Goal: Transaction & Acquisition: Purchase product/service

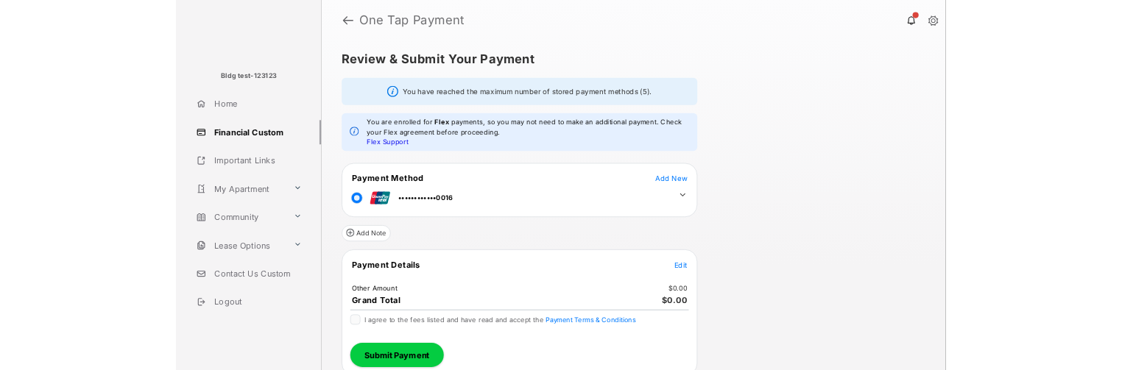
scroll to position [10, 0]
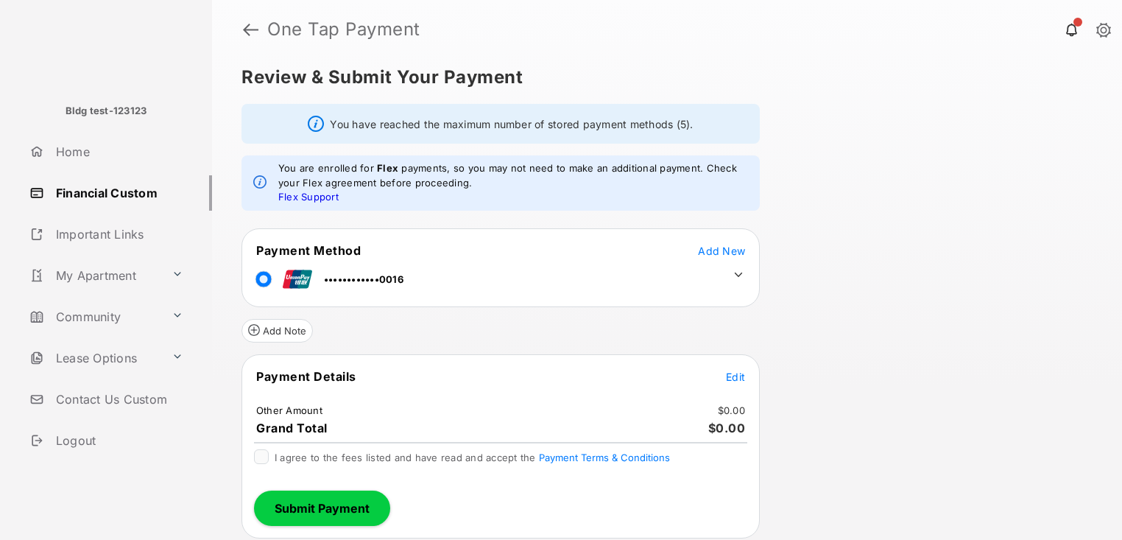
click at [738, 371] on td "Edit" at bounding box center [735, 376] width 21 height 16
click at [737, 373] on span "Edit" at bounding box center [735, 376] width 19 height 13
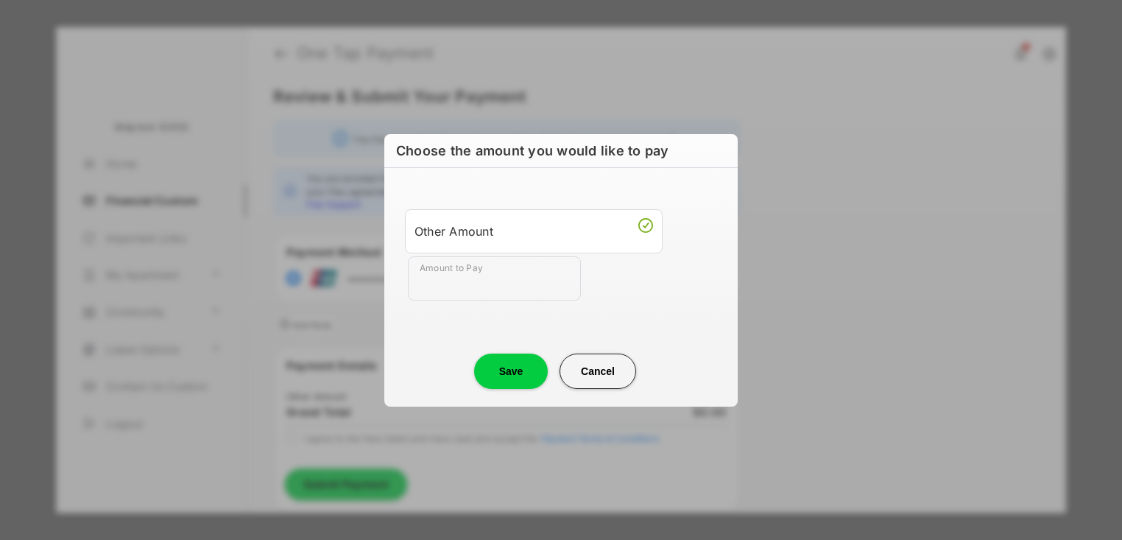
click at [488, 281] on input "Amount to Pay" at bounding box center [494, 278] width 173 height 44
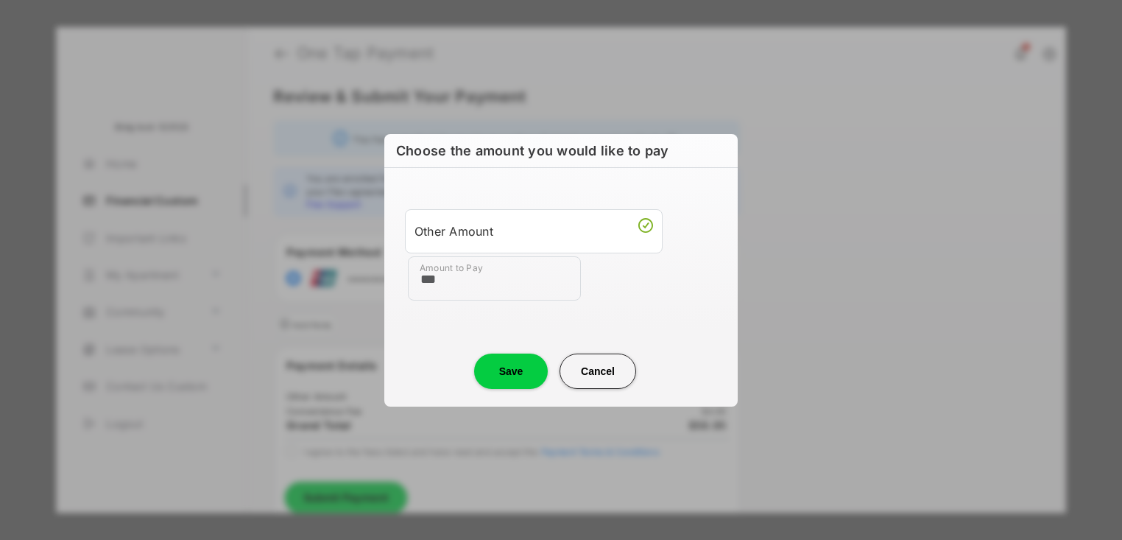
type input "***"
click at [535, 369] on button "Save" at bounding box center [511, 370] width 74 height 35
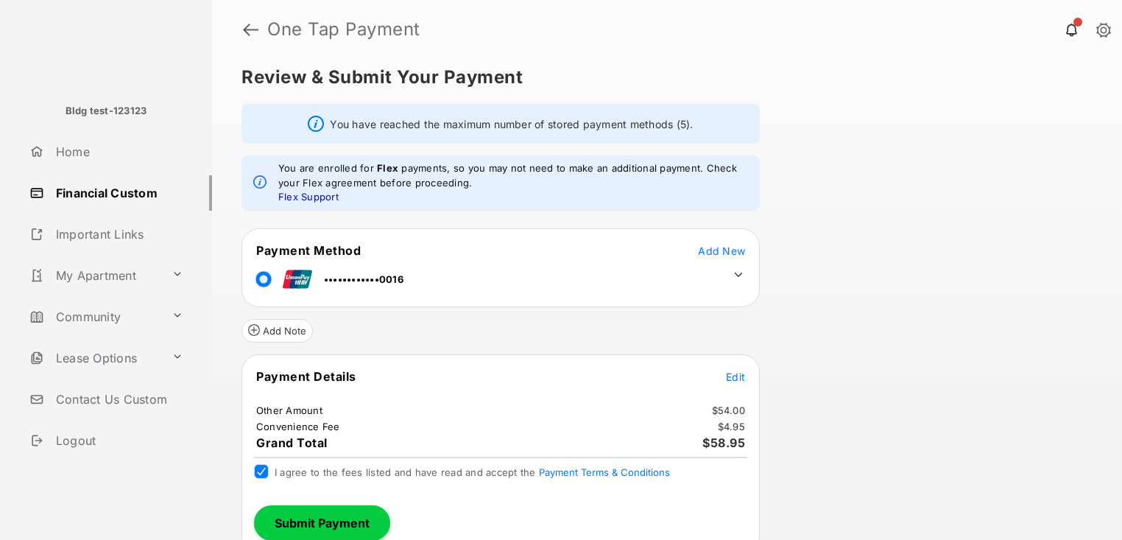
click at [342, 521] on button "Submit Payment" at bounding box center [322, 522] width 136 height 35
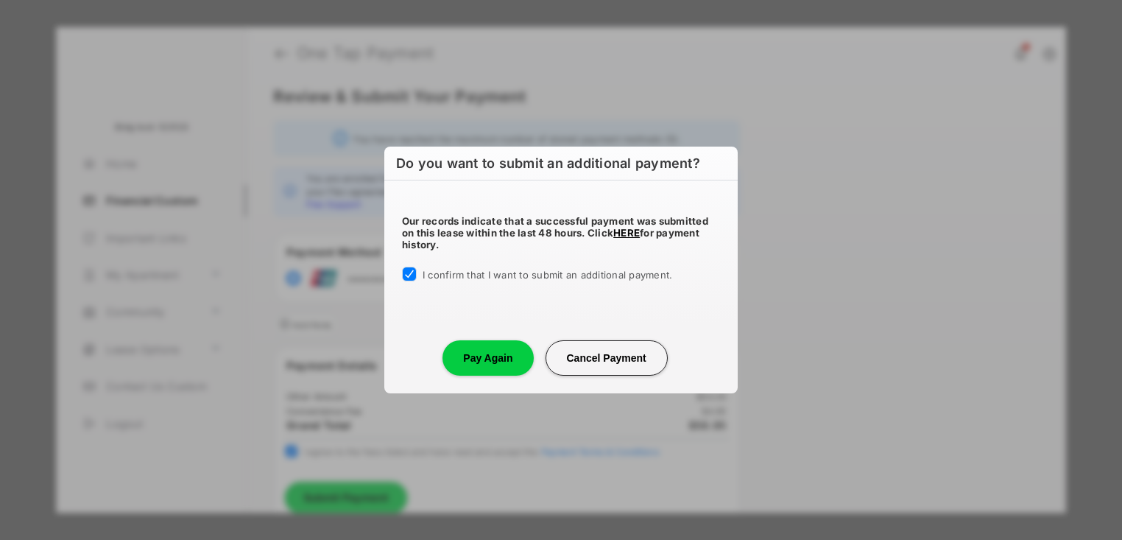
click at [493, 362] on button "Pay Again" at bounding box center [488, 357] width 91 height 35
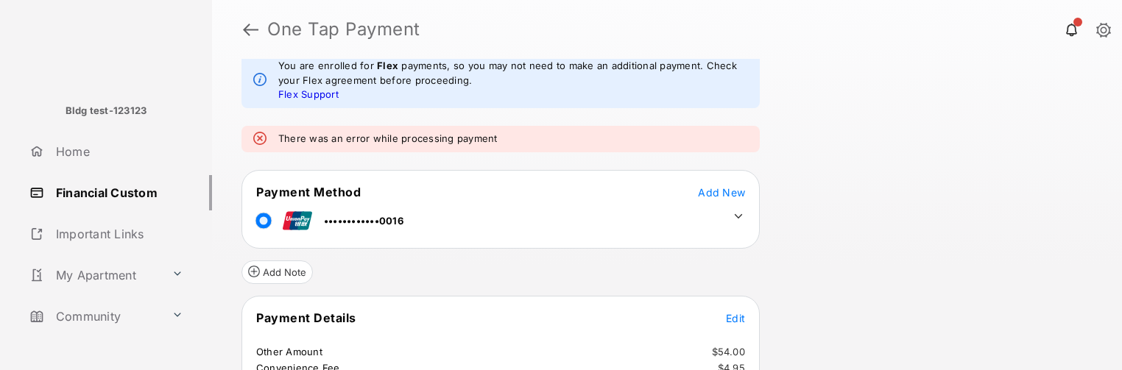
scroll to position [238, 0]
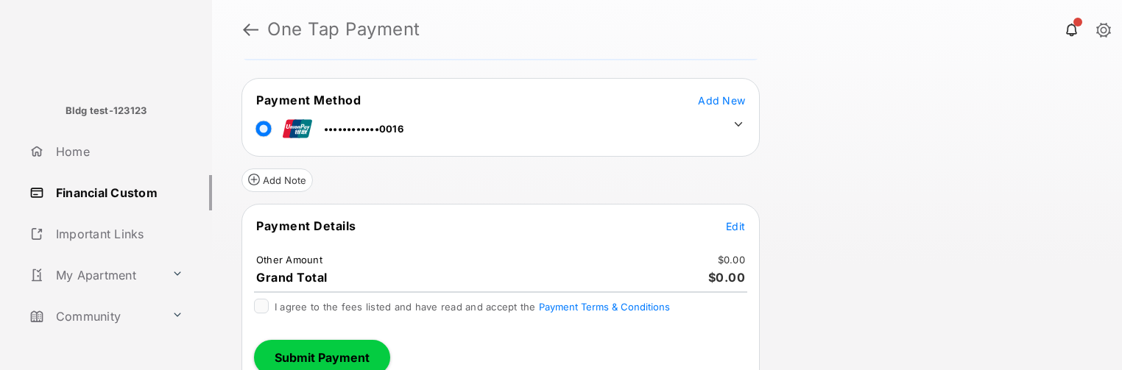
scroll to position [179, 0]
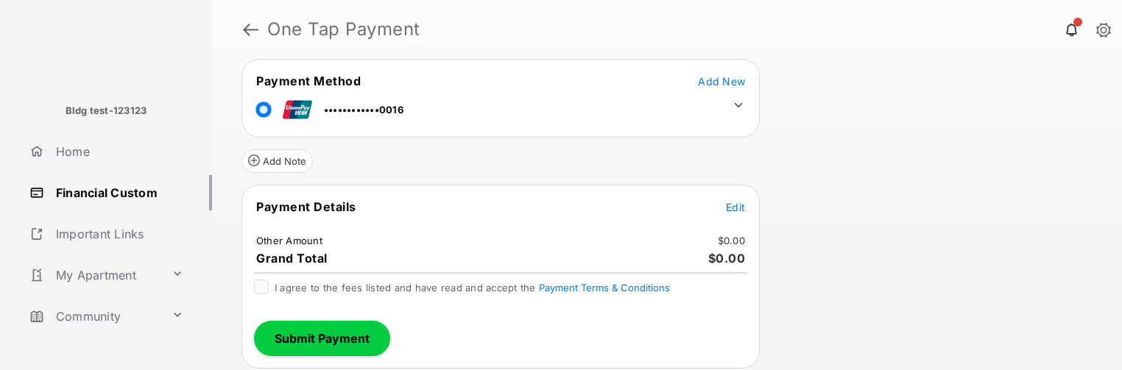
click at [742, 208] on span "Edit" at bounding box center [735, 207] width 19 height 13
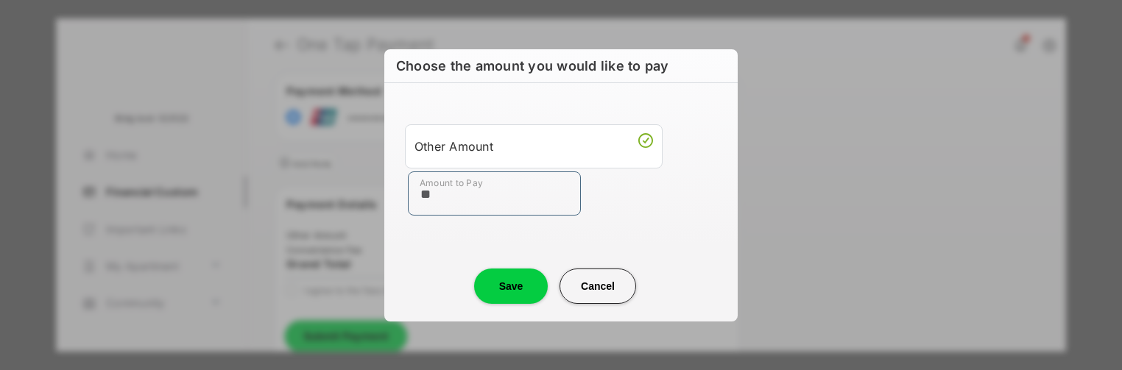
type input "**"
click at [524, 294] on button "Save" at bounding box center [511, 286] width 74 height 35
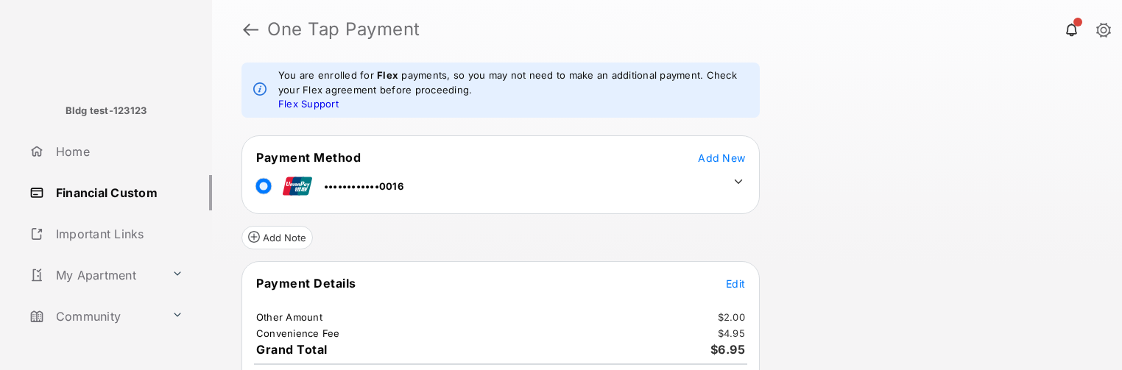
scroll to position [178, 0]
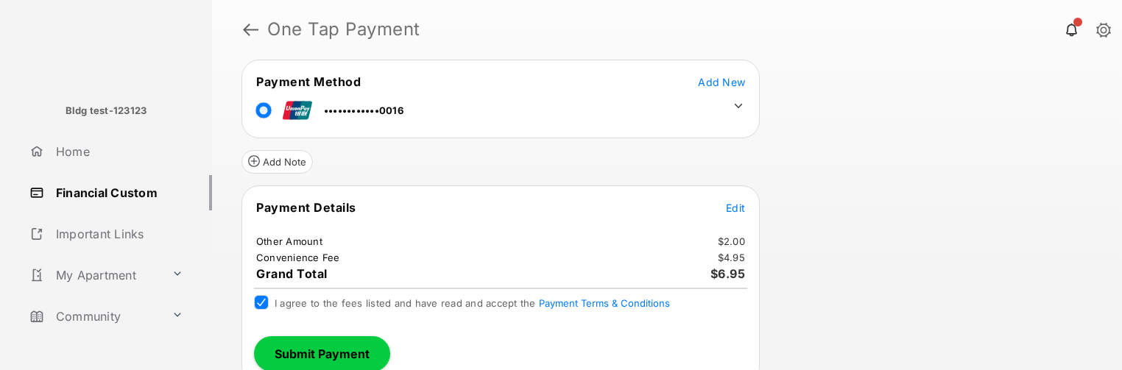
click at [353, 356] on button "Submit Payment" at bounding box center [322, 354] width 136 height 35
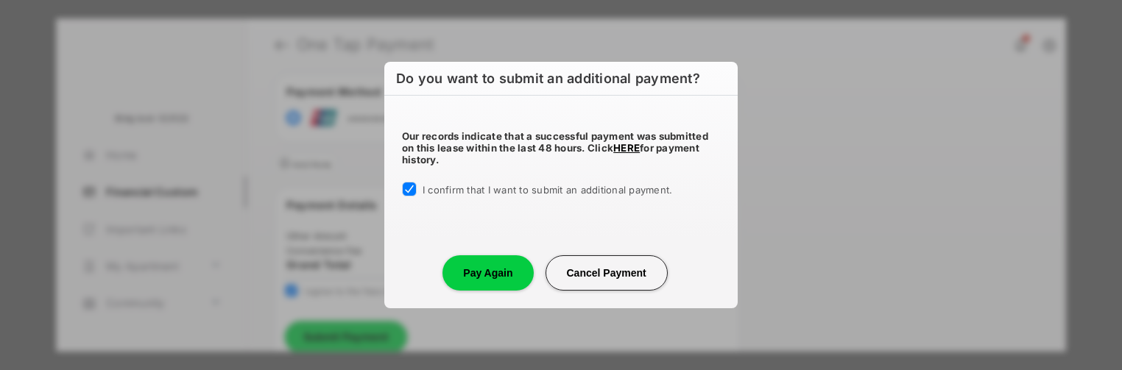
click at [487, 271] on button "Pay Again" at bounding box center [488, 273] width 91 height 35
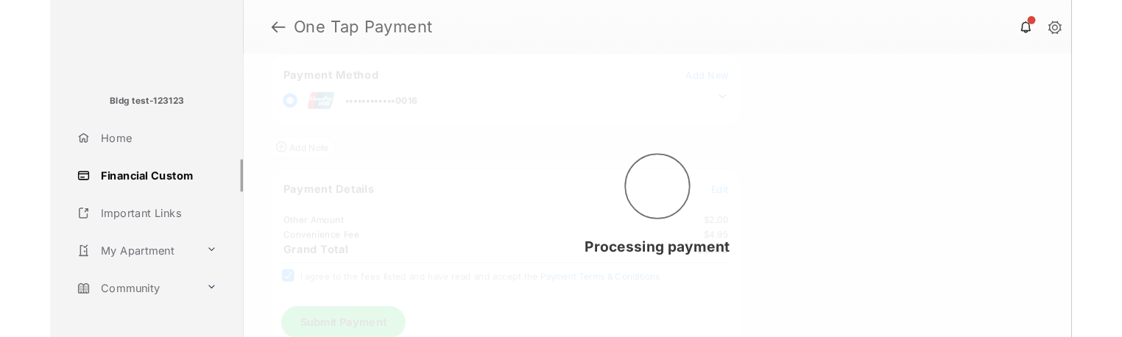
scroll to position [0, 0]
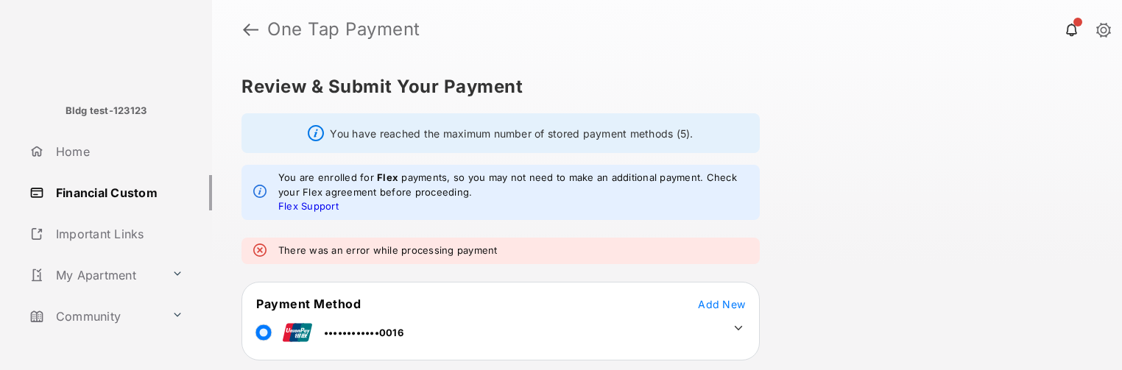
click at [493, 250] on em "There was an error while processing payment" at bounding box center [387, 251] width 219 height 15
click at [288, 252] on em "There was an error while processing payment" at bounding box center [387, 251] width 219 height 15
drag, startPoint x: 288, startPoint y: 252, endPoint x: 470, endPoint y: 246, distance: 182.0
click at [470, 246] on em "There was an error while processing payment" at bounding box center [387, 251] width 219 height 15
copy em "There was an error while processing payment"
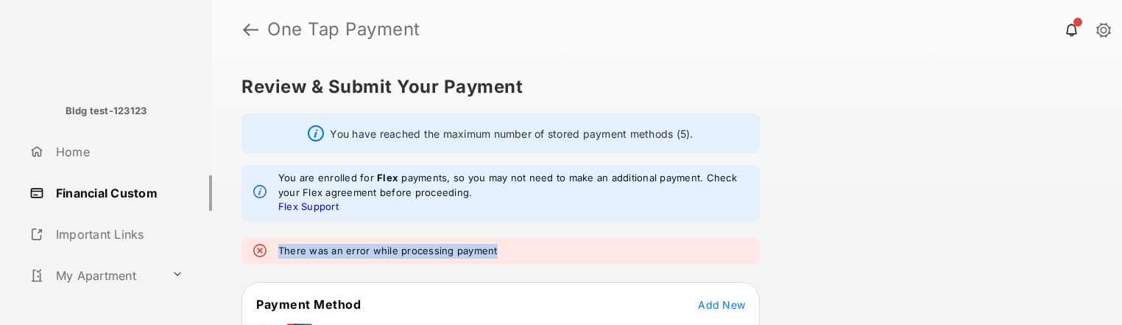
copy em "There was an error while processing payment"
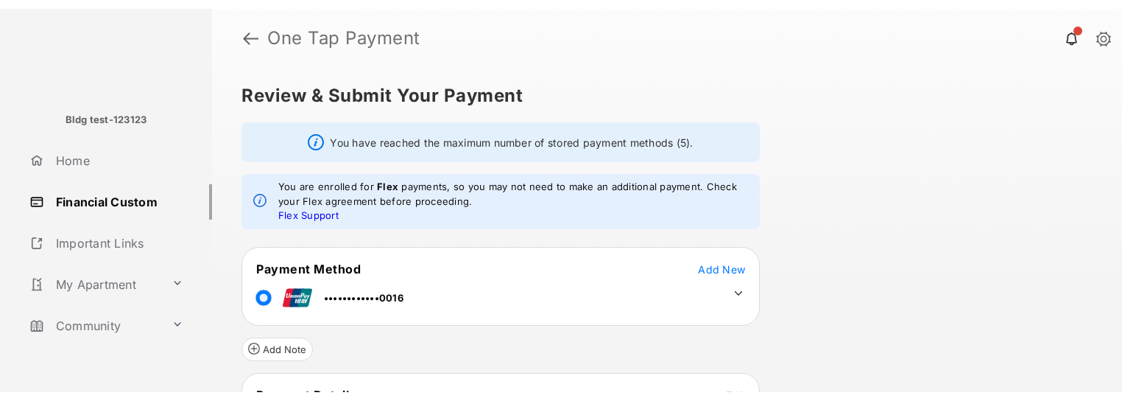
scroll to position [166, 0]
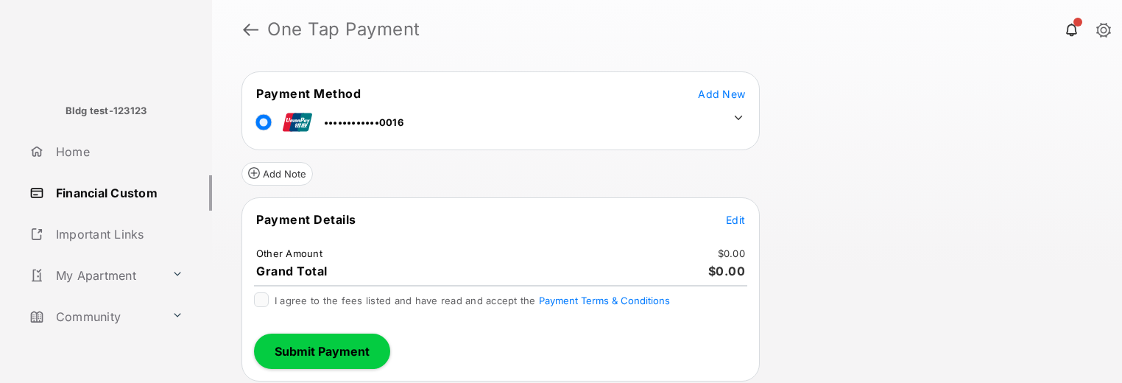
click at [733, 222] on span "Edit" at bounding box center [735, 220] width 19 height 13
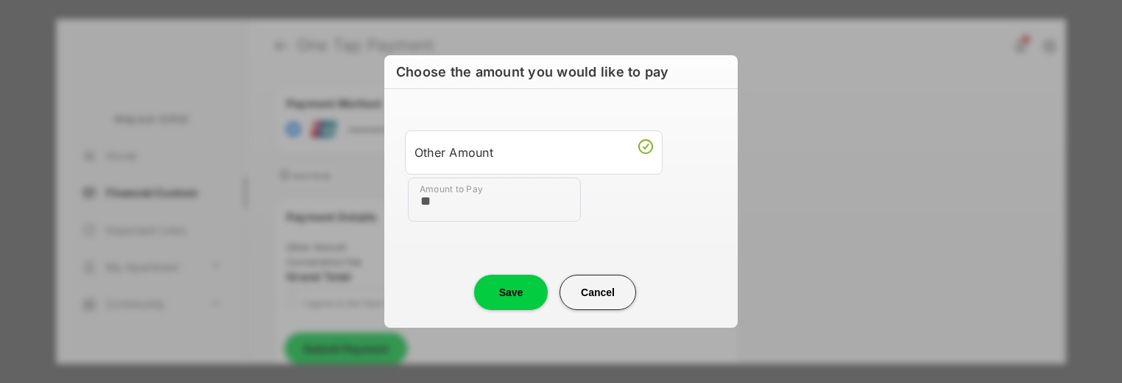
type input "**"
click at [527, 302] on button "Save" at bounding box center [511, 292] width 74 height 35
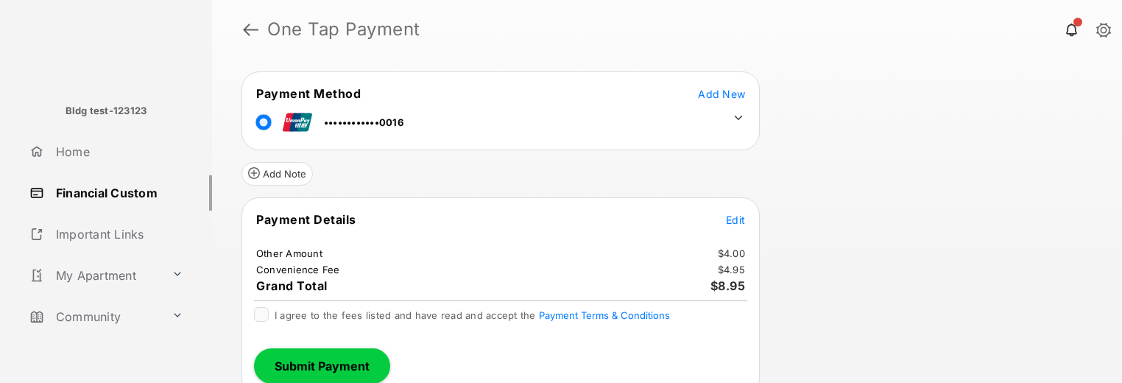
click at [258, 321] on div at bounding box center [261, 314] width 15 height 15
click at [328, 337] on button "Submit Payment" at bounding box center [322, 365] width 136 height 35
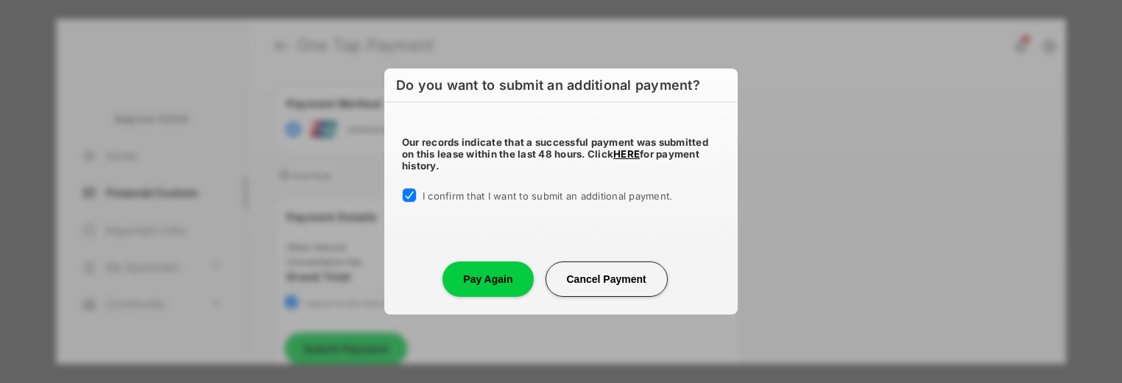
click at [497, 286] on button "Pay Again" at bounding box center [488, 278] width 91 height 35
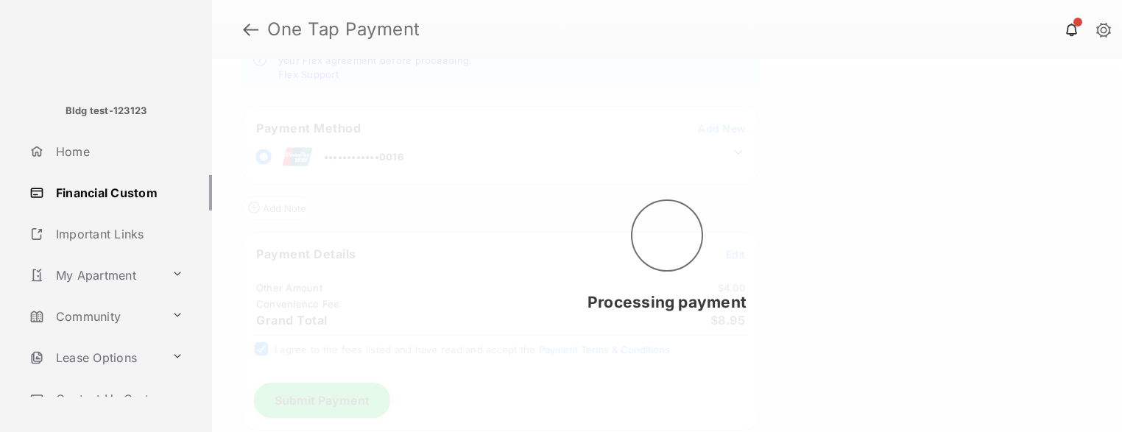
scroll to position [0, 0]
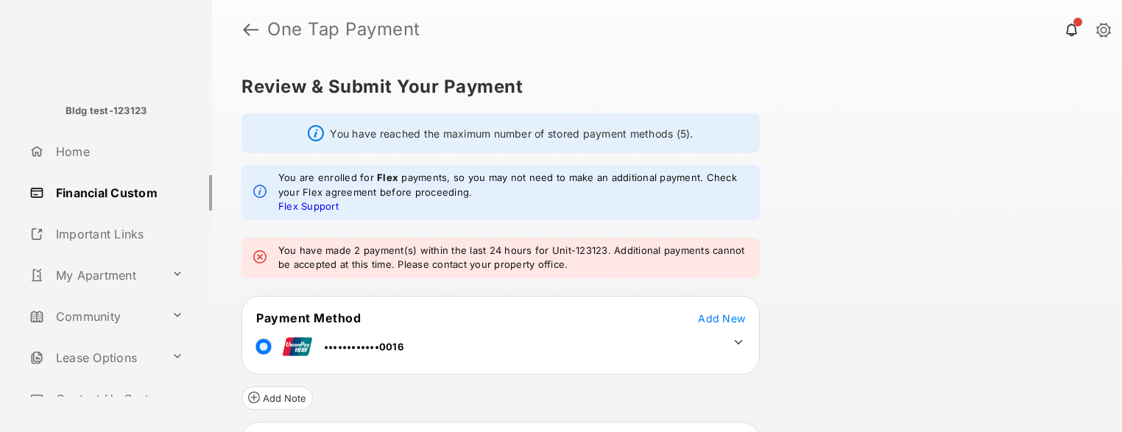
click at [632, 250] on em "You have made 2 payment(s) within the last 24 hours for Unit-123123. Additional…" at bounding box center [513, 258] width 470 height 29
drag, startPoint x: 632, startPoint y: 250, endPoint x: 346, endPoint y: 265, distance: 286.1
click at [346, 265] on em "You have made 2 payment(s) within the last 24 hours for Unit-123123. Additional…" at bounding box center [513, 258] width 470 height 29
copy em "Additional payments cannot be accepted at"
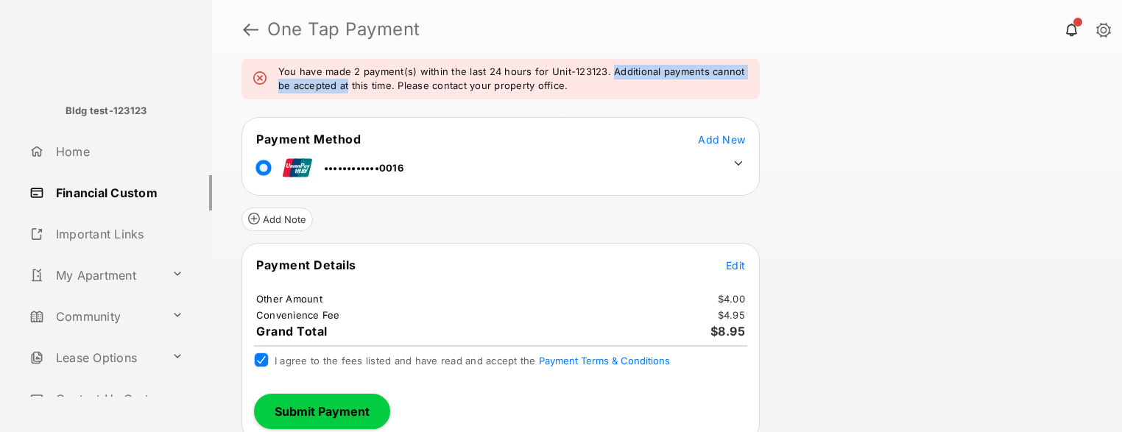
click at [295, 337] on button "Submit Payment" at bounding box center [322, 411] width 136 height 35
